Goal: Check status: Check status

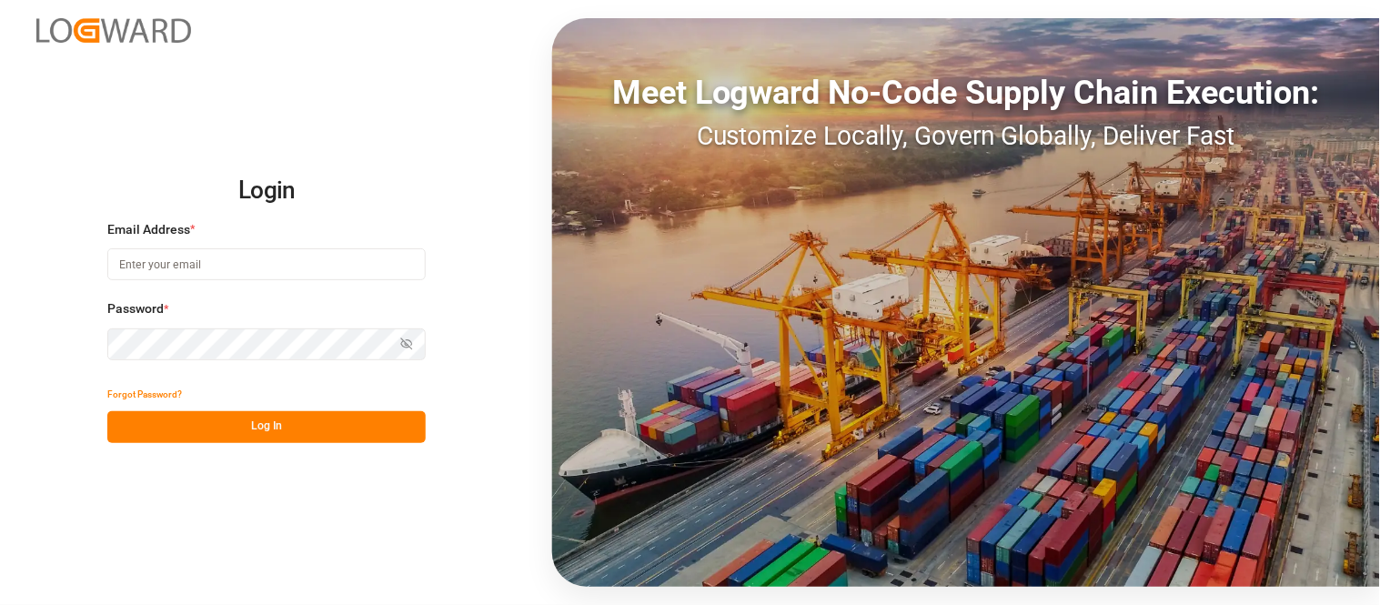
type input "[PERSON_NAME][DOMAIN_NAME][EMAIL_ADDRESS][DOMAIN_NAME]"
click at [297, 416] on button "Log In" at bounding box center [266, 427] width 318 height 32
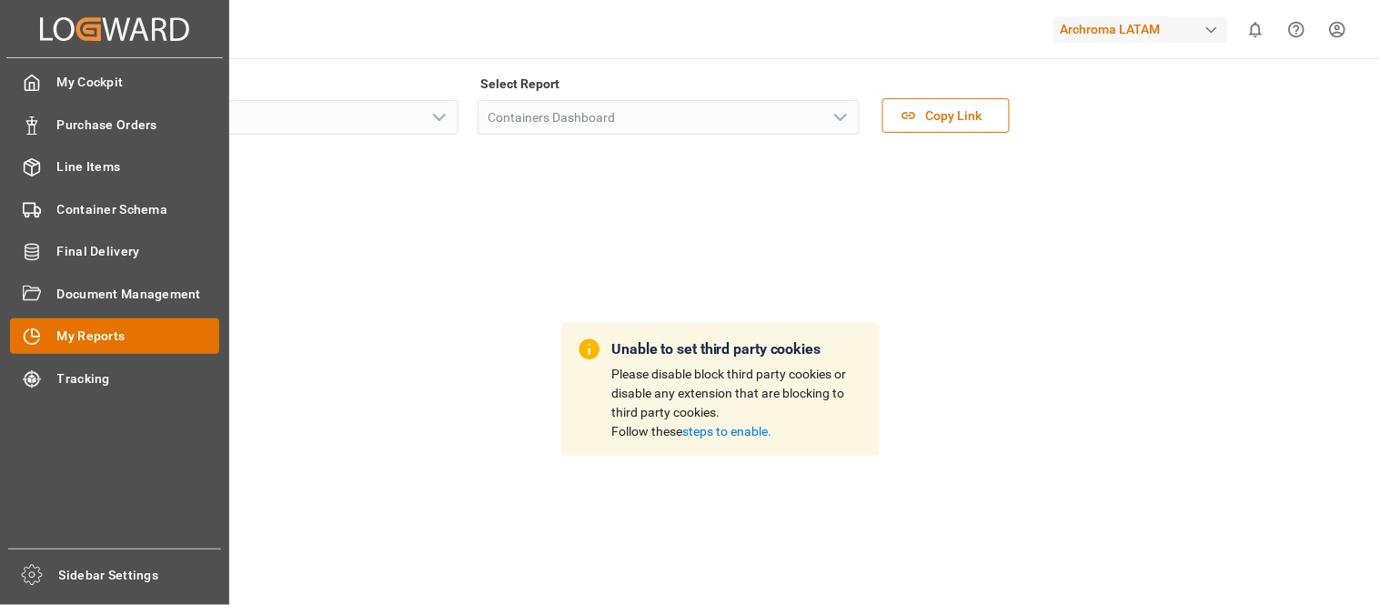
click at [92, 337] on span "My Reports" at bounding box center [138, 336] width 163 height 19
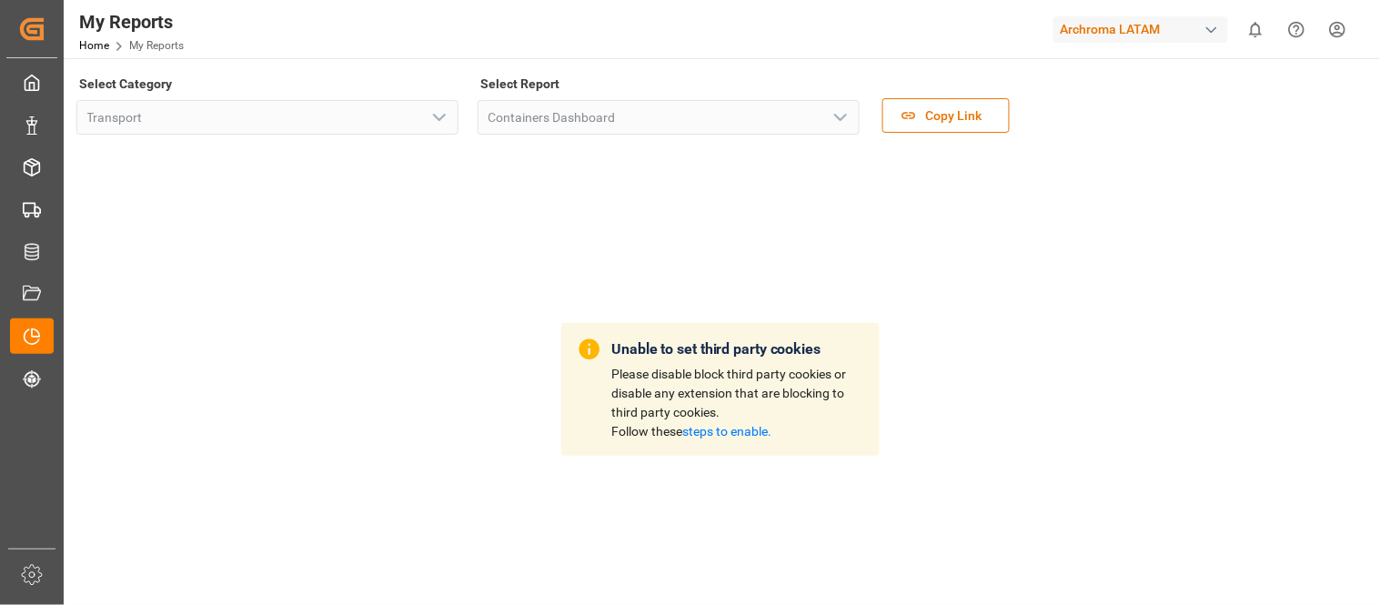
click at [714, 430] on link "steps to enable." at bounding box center [727, 431] width 89 height 15
